Goal: Transaction & Acquisition: Purchase product/service

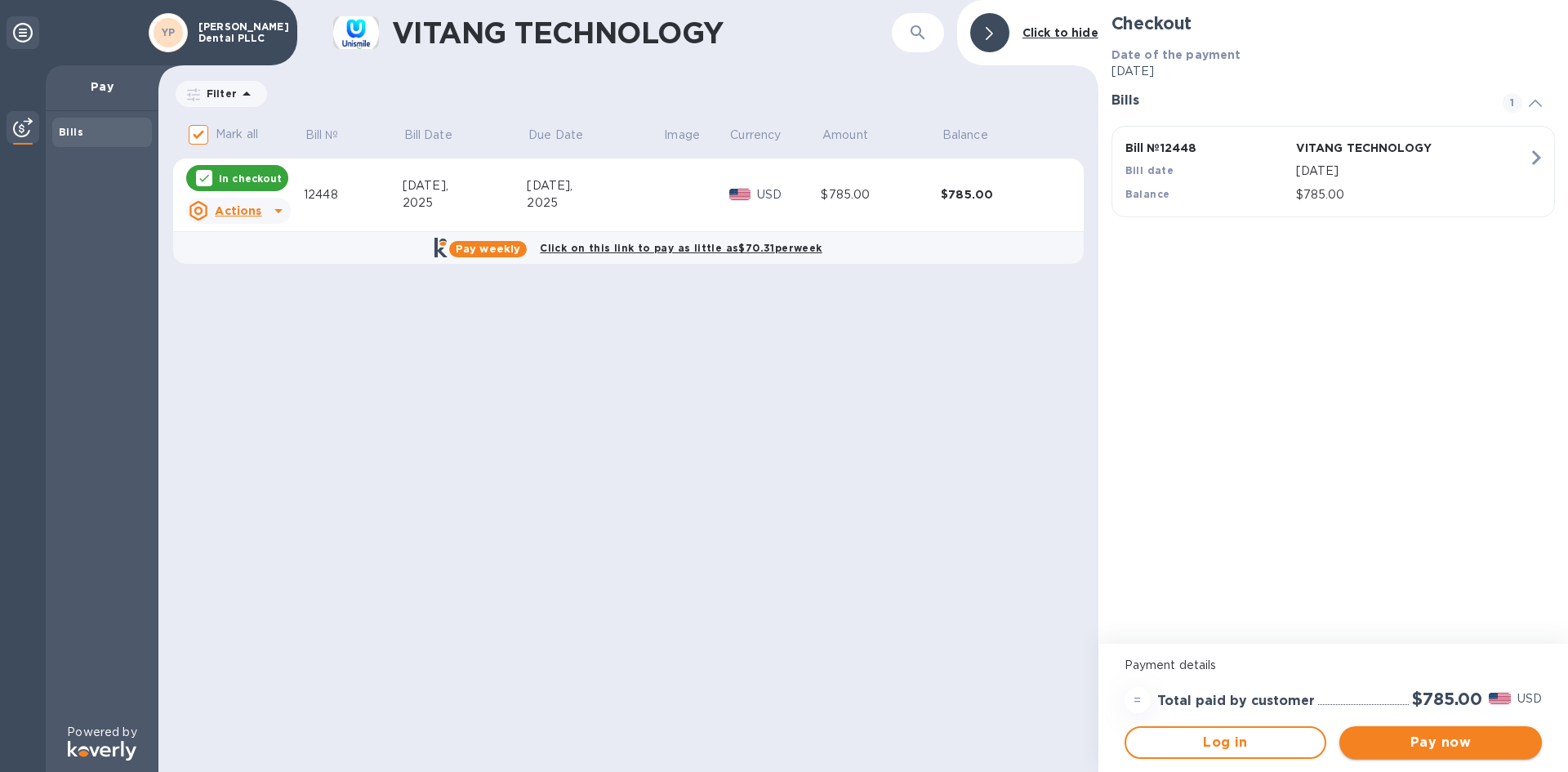
click at [1451, 742] on span "Pay now" at bounding box center [1441, 742] width 176 height 19
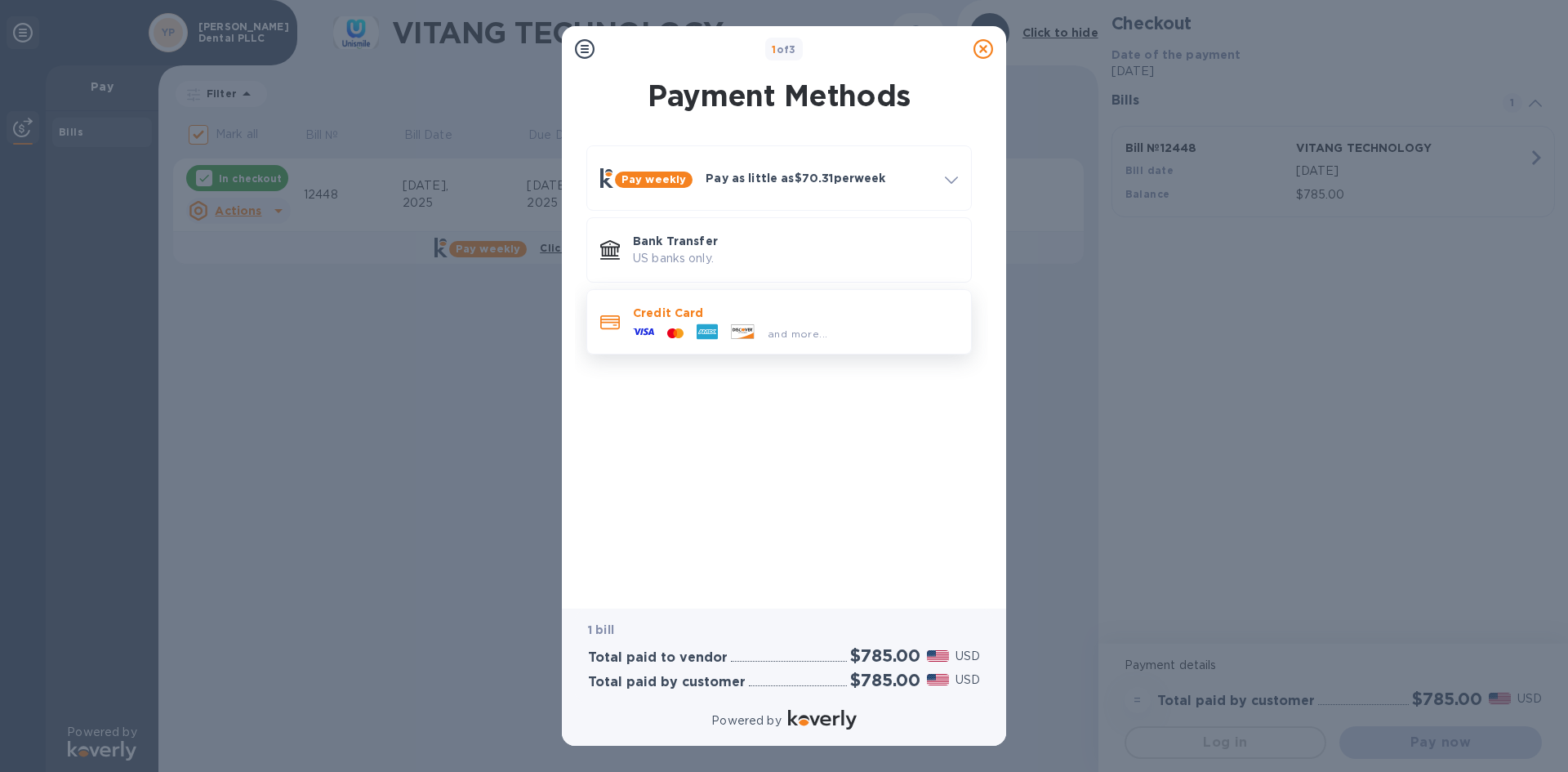
click at [712, 309] on p "Credit Card" at bounding box center [796, 312] width 325 height 17
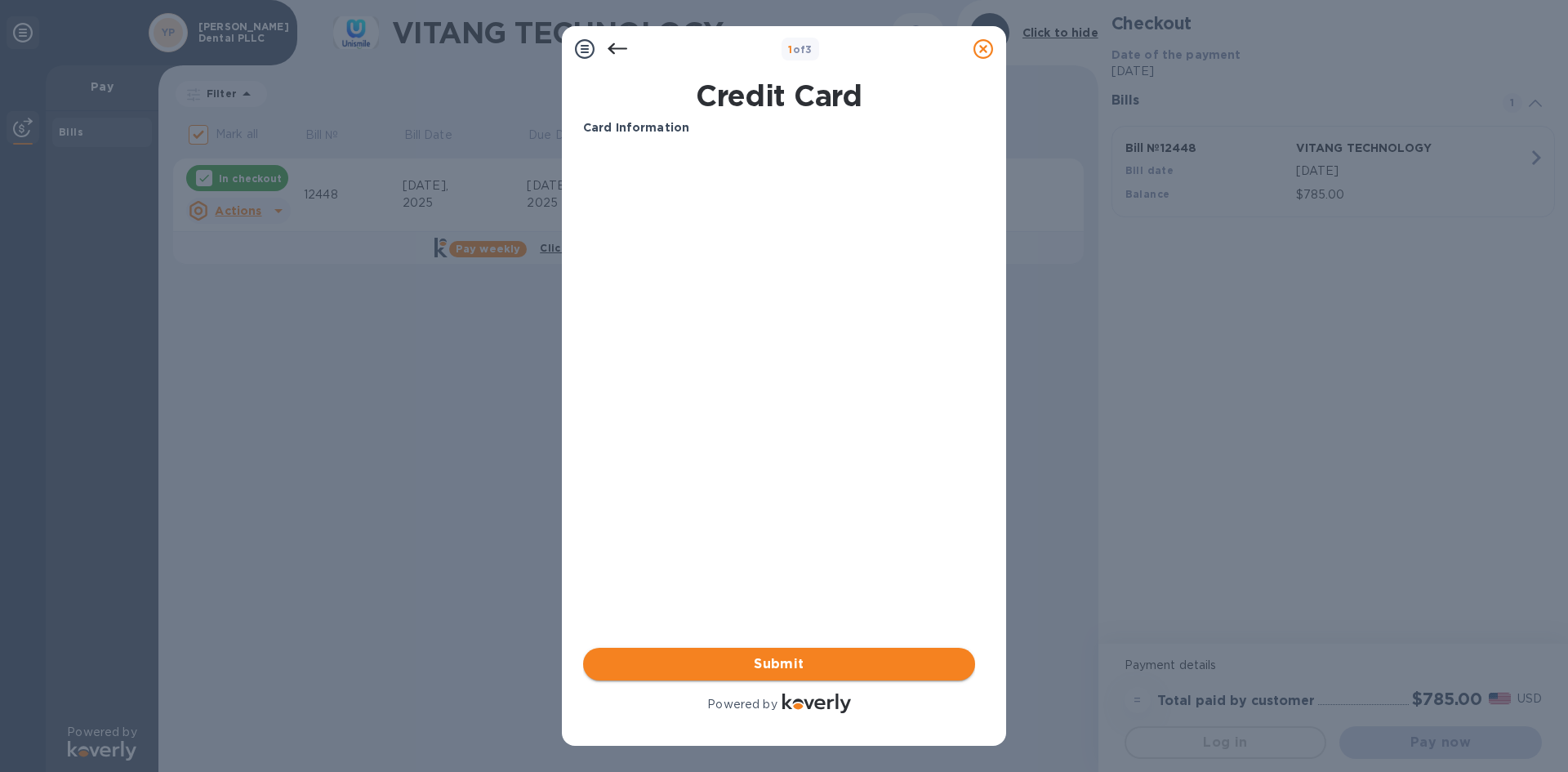
click at [777, 668] on span "Submit" at bounding box center [778, 664] width 366 height 19
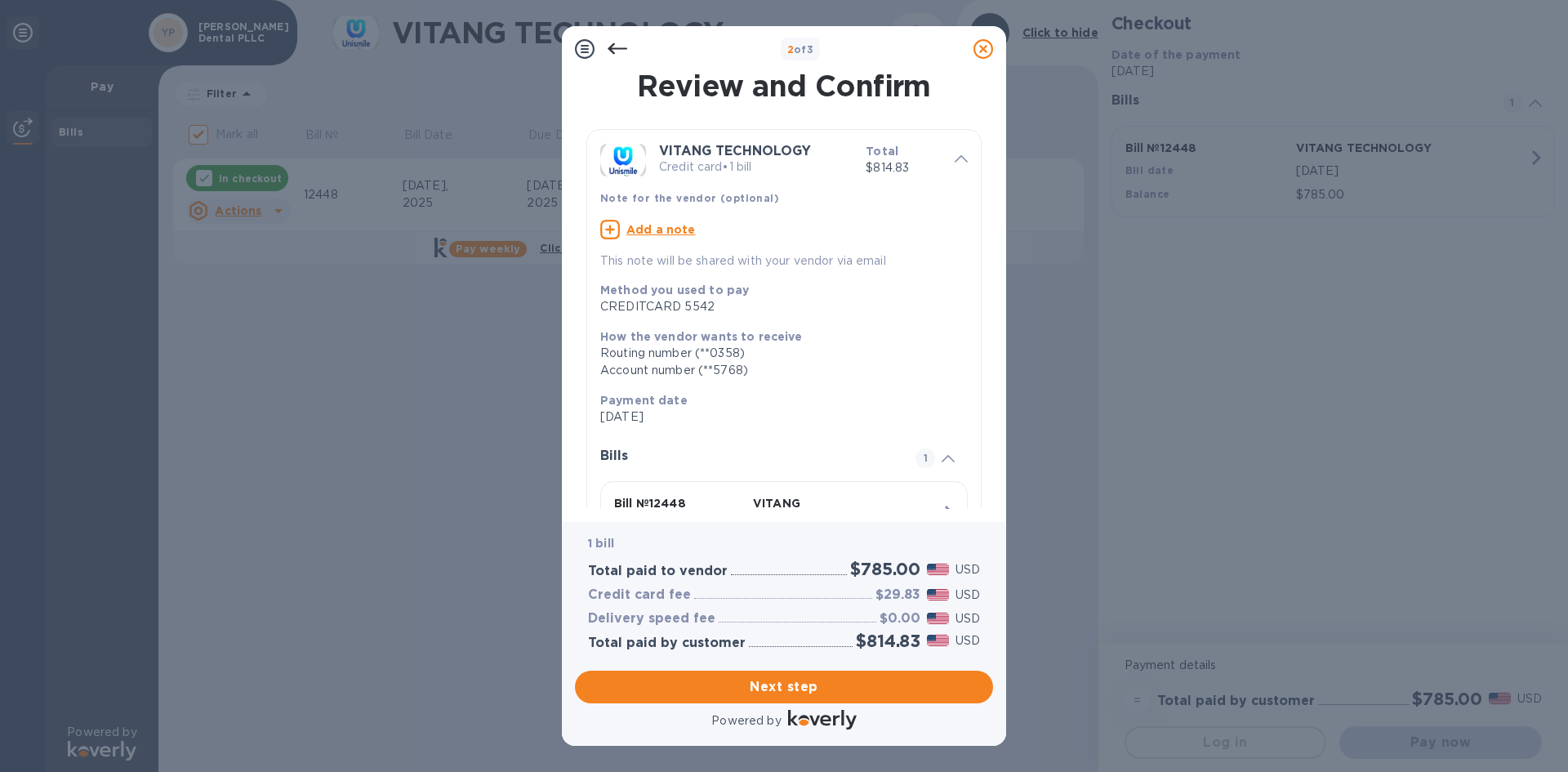
click at [615, 50] on icon at bounding box center [617, 49] width 19 height 19
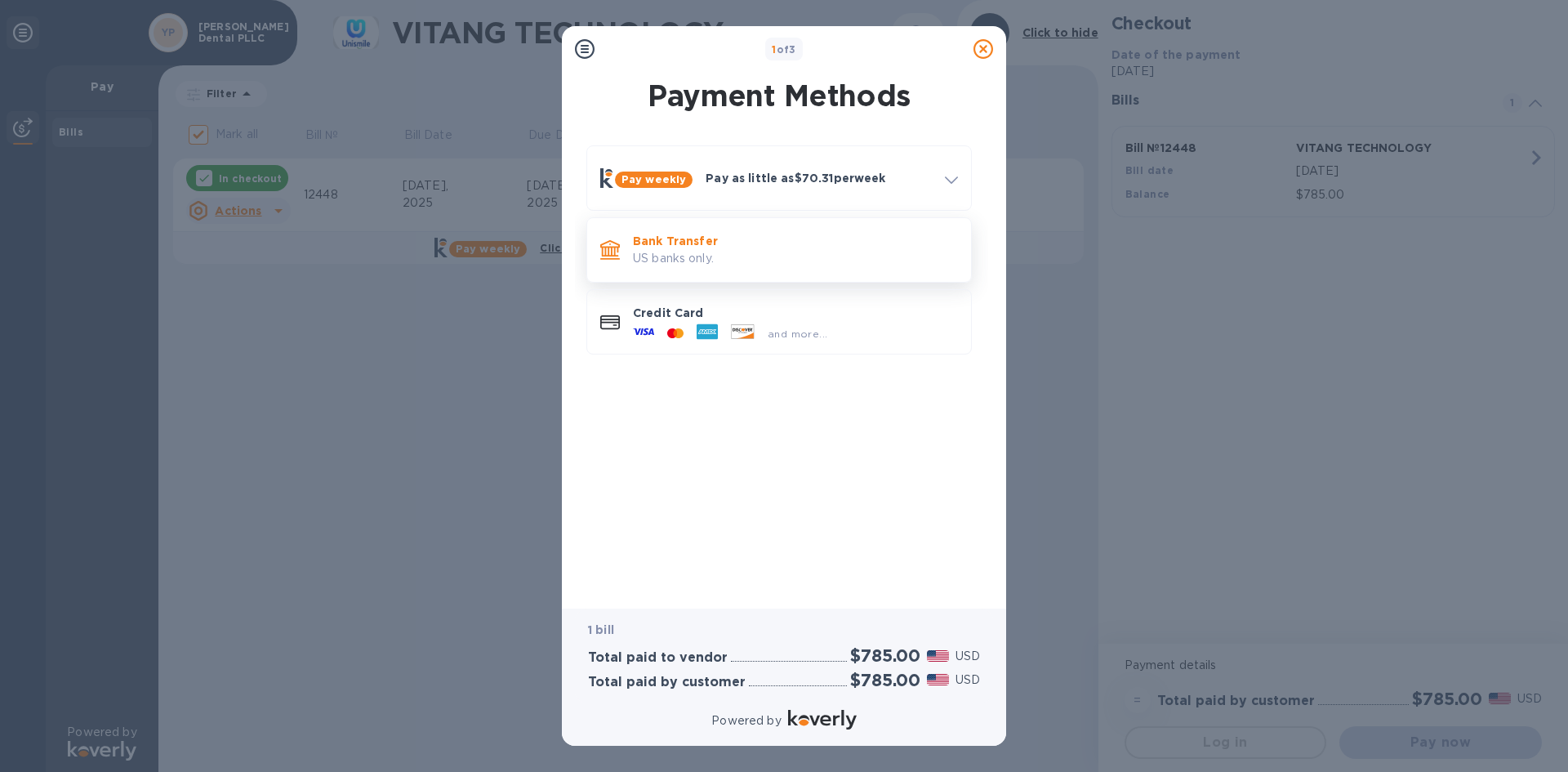
click at [683, 244] on p "Bank Transfer" at bounding box center [796, 241] width 325 height 17
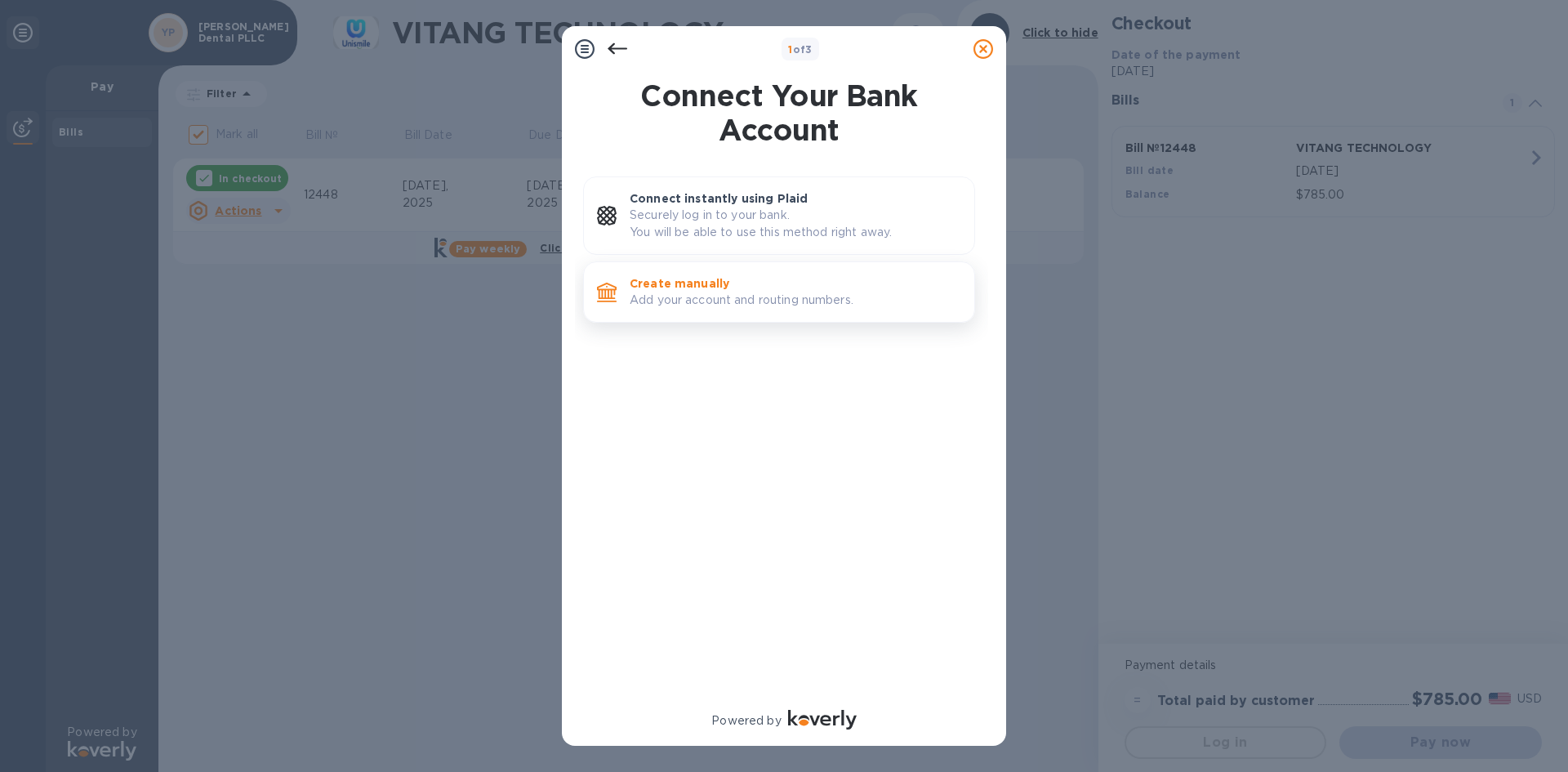
click at [675, 296] on p "Add your account and routing numbers." at bounding box center [796, 300] width 332 height 17
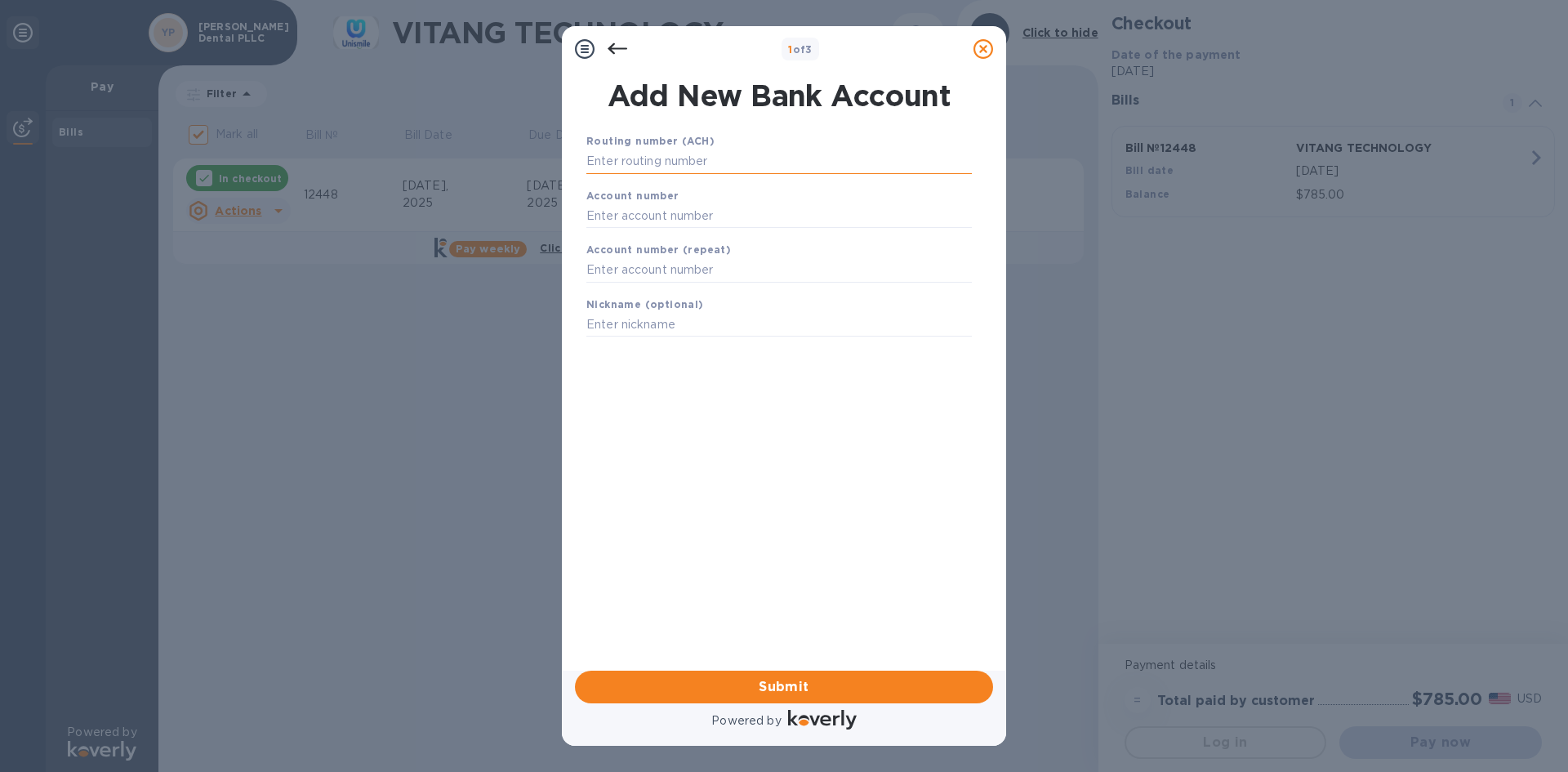
click at [641, 161] on input "text" at bounding box center [779, 161] width 386 height 24
type input "021000021"
click at [631, 233] on input "text" at bounding box center [779, 236] width 386 height 24
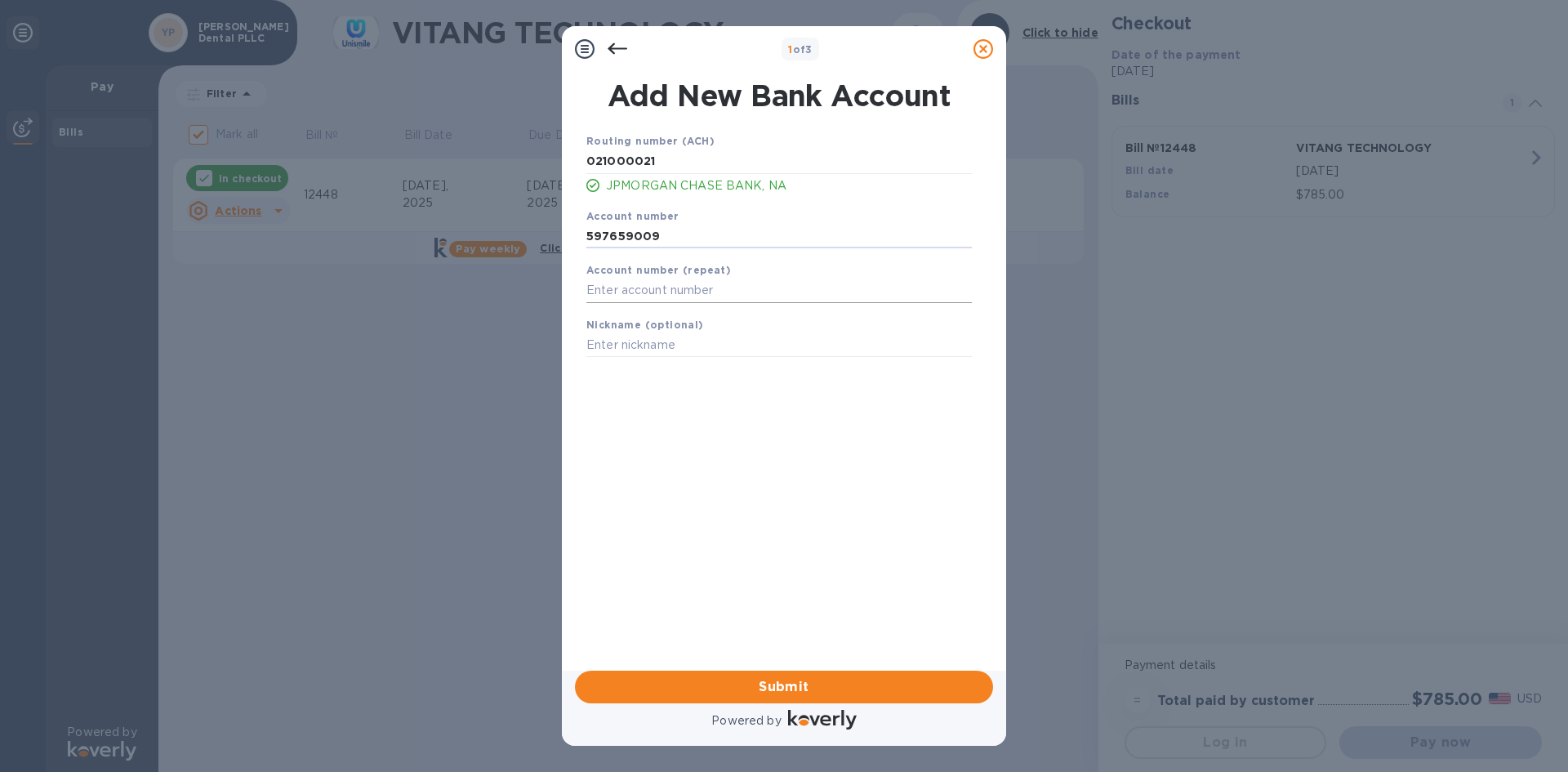
type input "597659009"
click at [611, 292] on input "text" at bounding box center [779, 290] width 386 height 24
type input "597659009"
click at [787, 687] on span "Submit" at bounding box center [784, 687] width 392 height 19
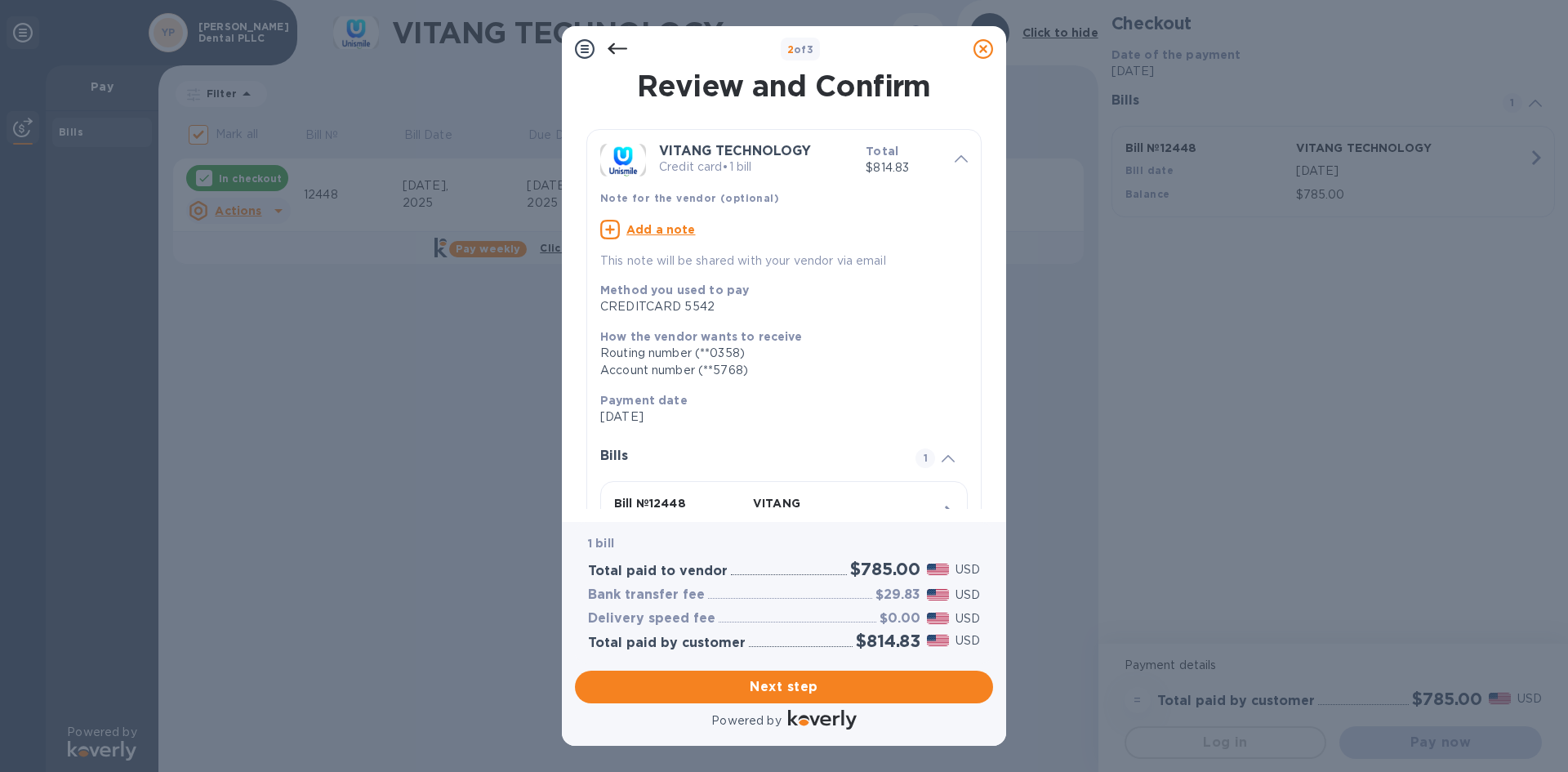
click at [614, 50] on icon at bounding box center [617, 49] width 19 height 19
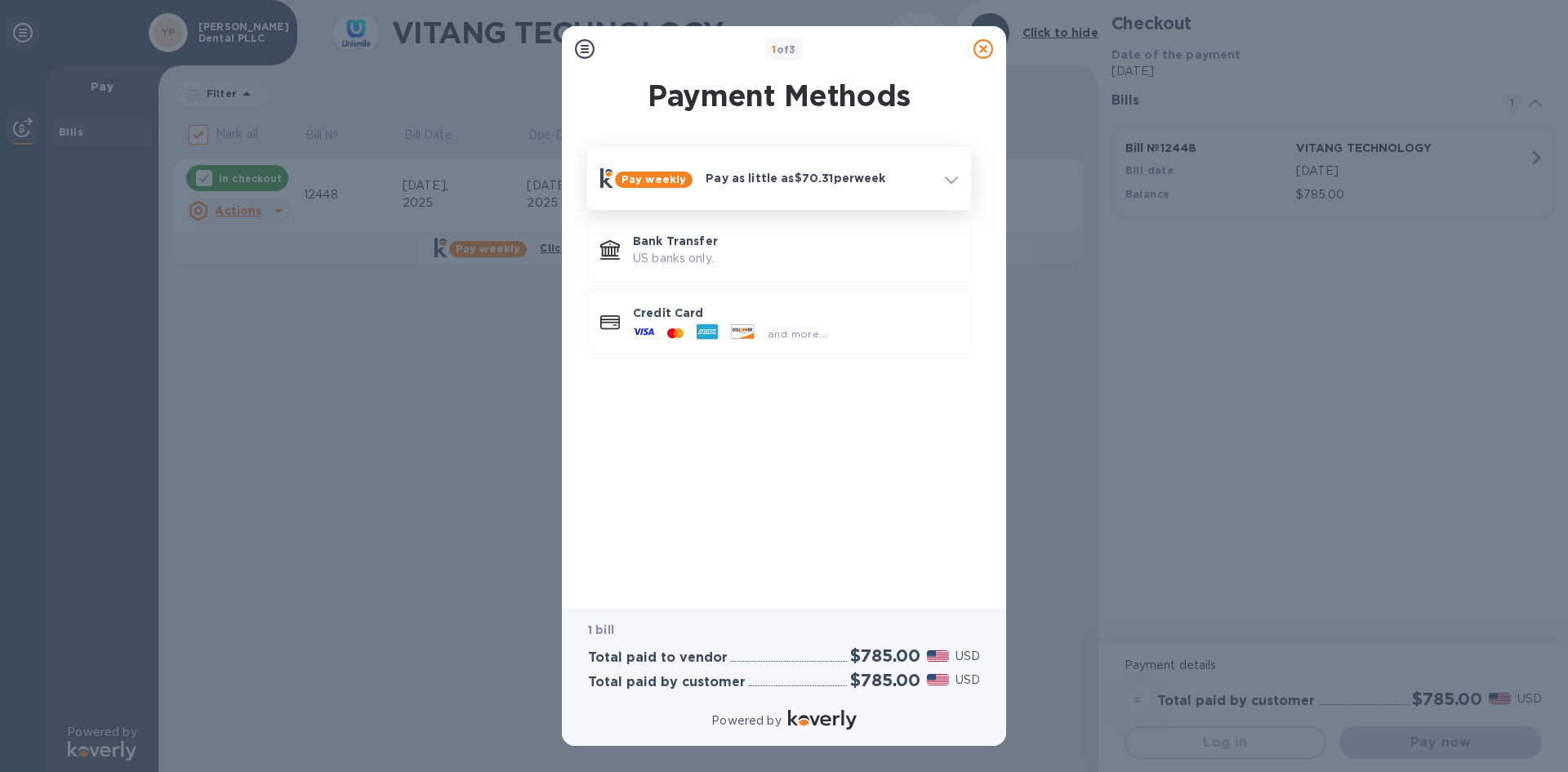
click at [941, 178] on div at bounding box center [952, 178] width 26 height 30
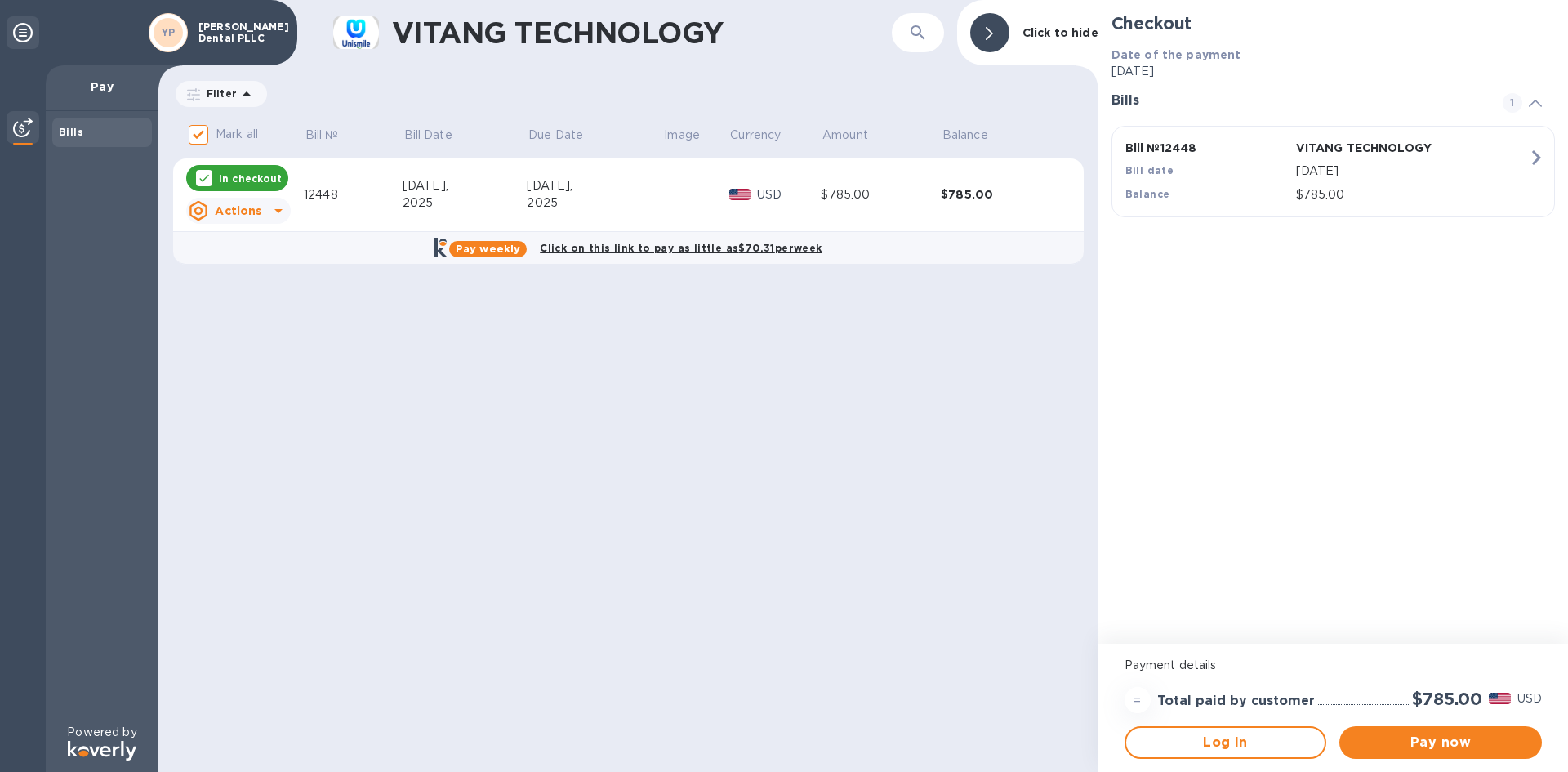
click at [24, 27] on icon at bounding box center [23, 32] width 19 height 19
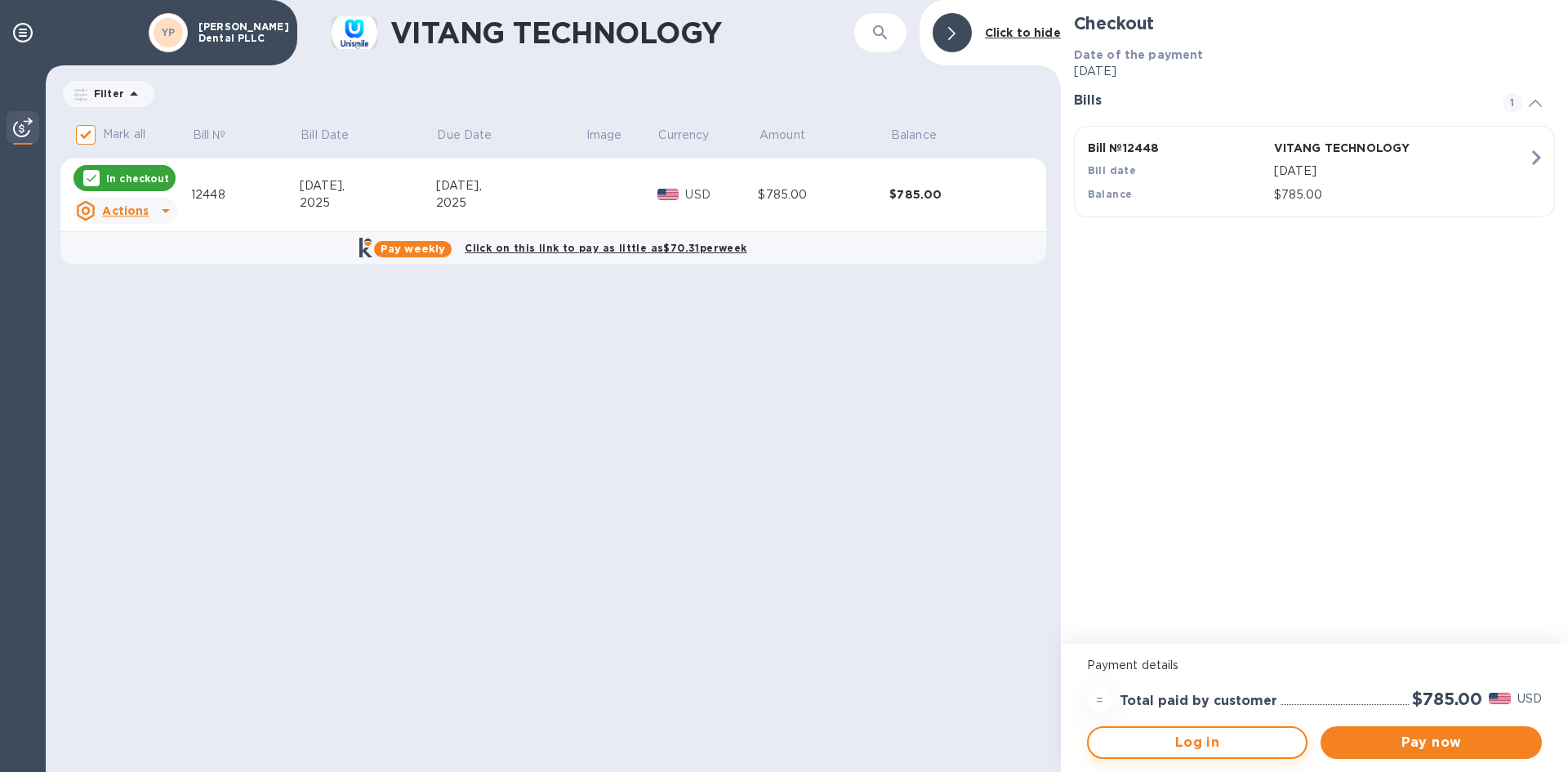
click at [1195, 749] on span "Log in" at bounding box center [1198, 742] width 192 height 19
